Goal: Task Accomplishment & Management: Complete application form

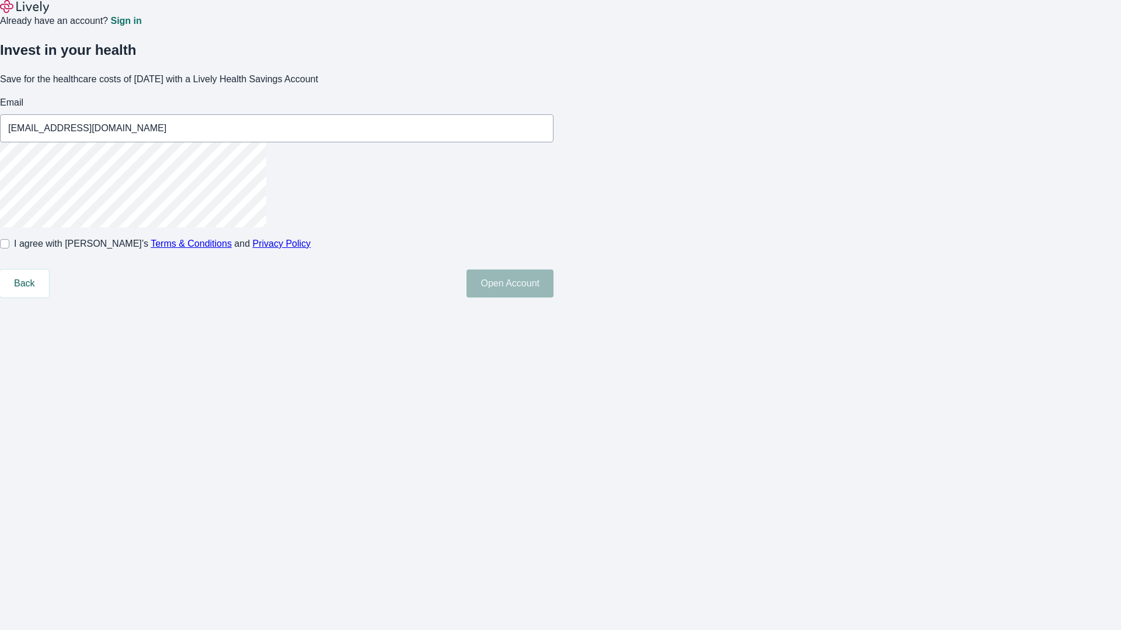
click at [9, 249] on input "I agree with Lively’s Terms & Conditions and Privacy Policy" at bounding box center [4, 243] width 9 height 9
checkbox input "true"
click at [553, 298] on button "Open Account" at bounding box center [509, 284] width 87 height 28
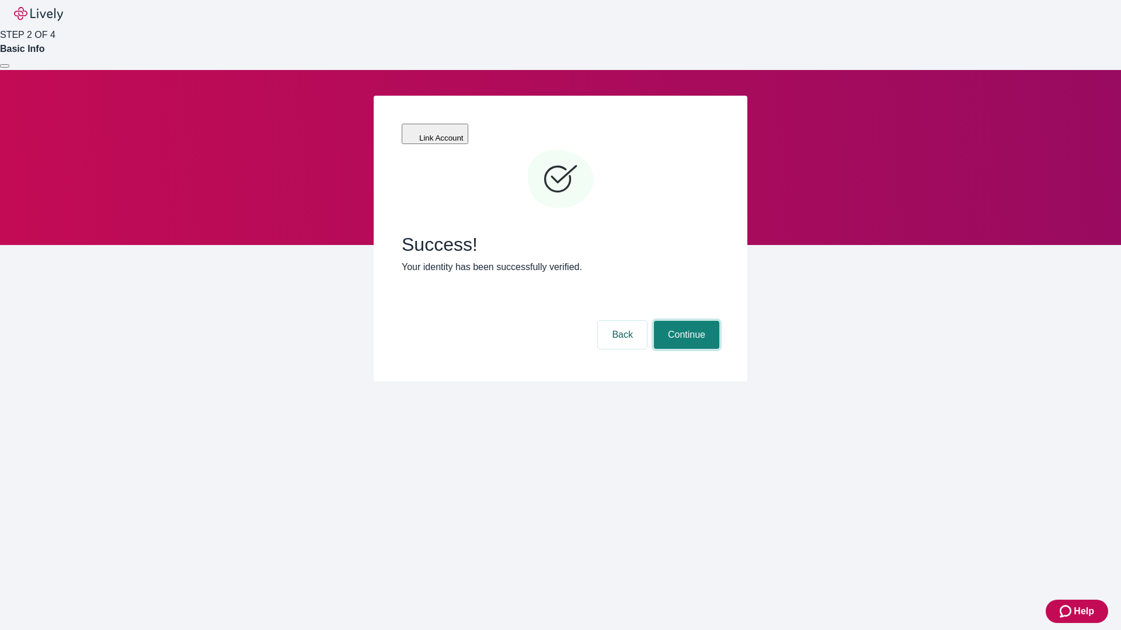
click at [685, 321] on button "Continue" at bounding box center [686, 335] width 65 height 28
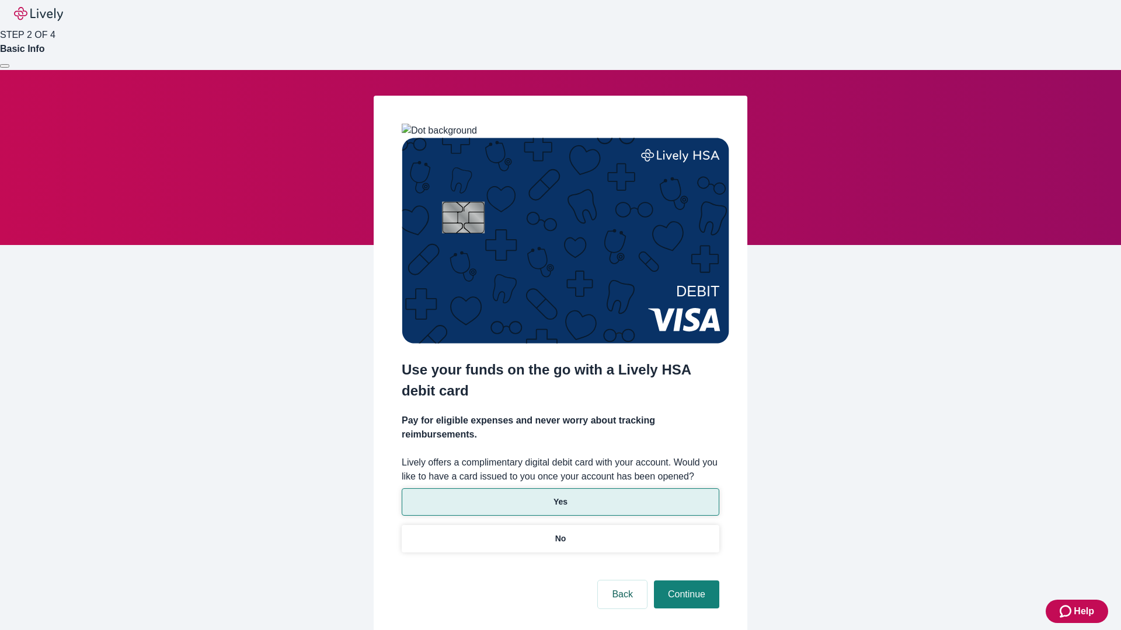
click at [560, 496] on p "Yes" at bounding box center [560, 502] width 14 height 12
click at [685, 581] on button "Continue" at bounding box center [686, 595] width 65 height 28
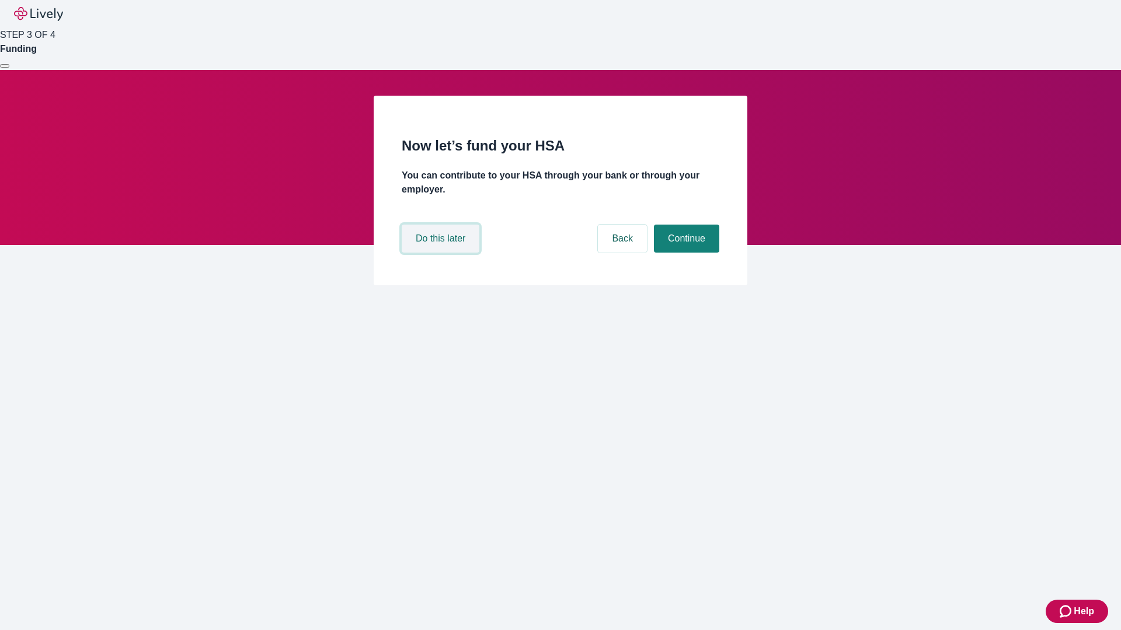
click at [442, 253] on button "Do this later" at bounding box center [441, 239] width 78 height 28
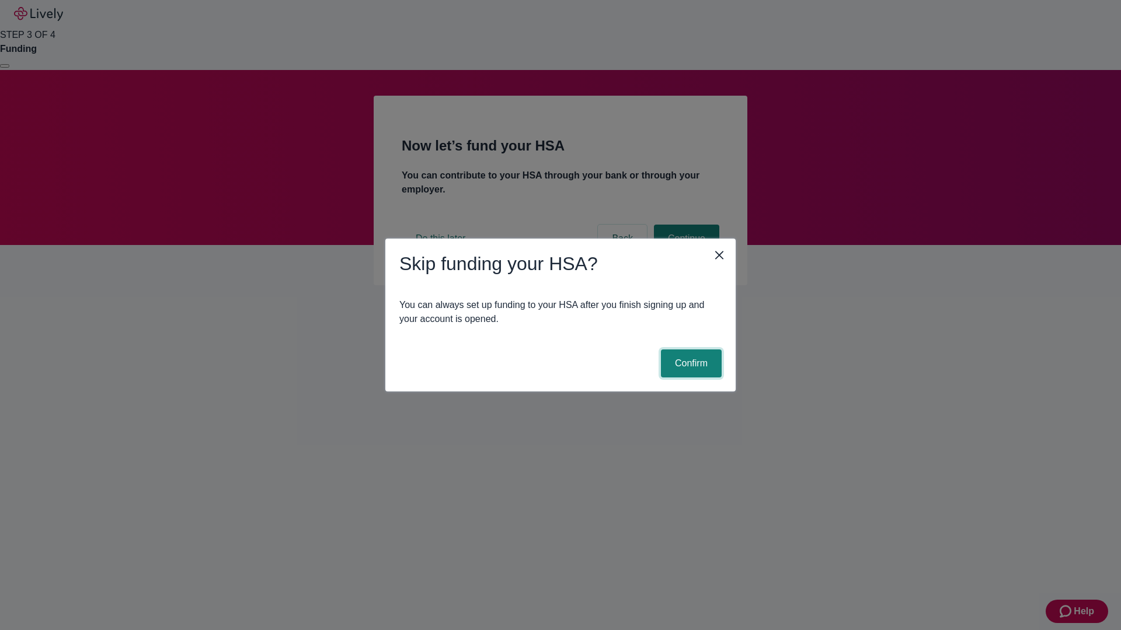
click at [689, 364] on button "Confirm" at bounding box center [691, 364] width 61 height 28
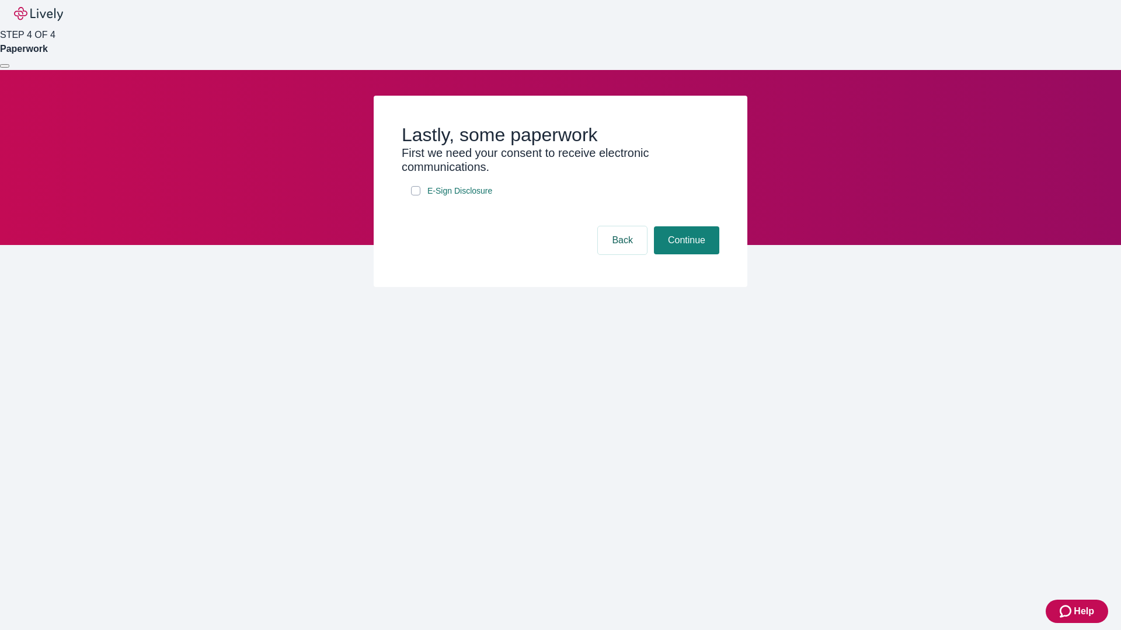
click at [416, 196] on input "E-Sign Disclosure" at bounding box center [415, 190] width 9 height 9
checkbox input "true"
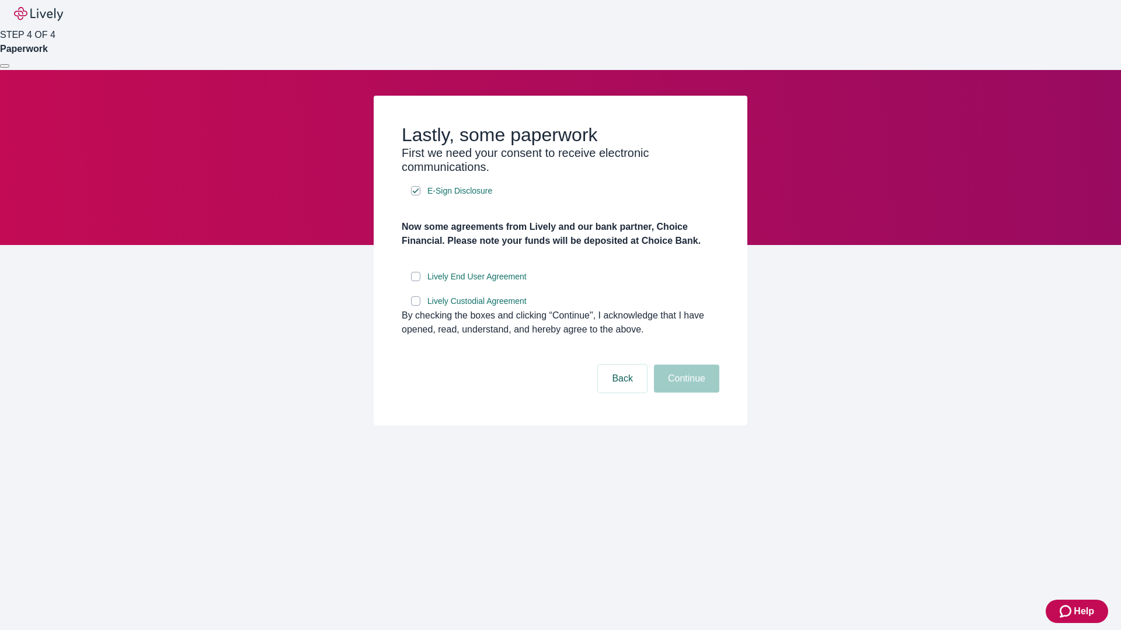
click at [416, 281] on input "Lively End User Agreement" at bounding box center [415, 276] width 9 height 9
checkbox input "true"
click at [416, 306] on input "Lively Custodial Agreement" at bounding box center [415, 301] width 9 height 9
checkbox input "true"
click at [685, 393] on button "Continue" at bounding box center [686, 379] width 65 height 28
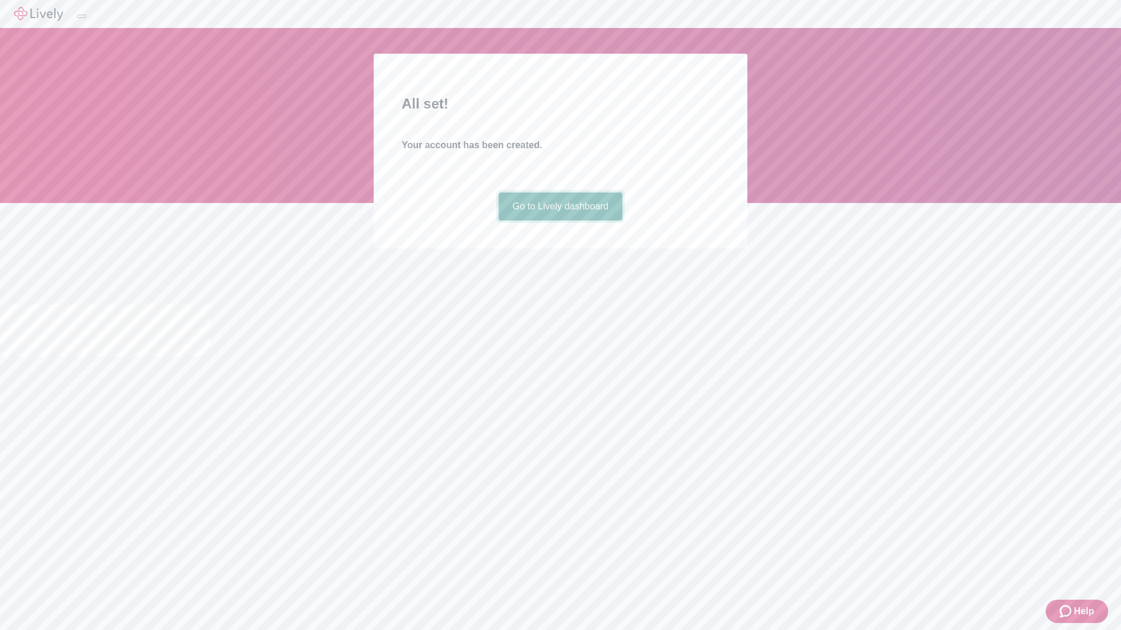
click at [560, 221] on link "Go to Lively dashboard" at bounding box center [561, 207] width 124 height 28
